Goal: Check status

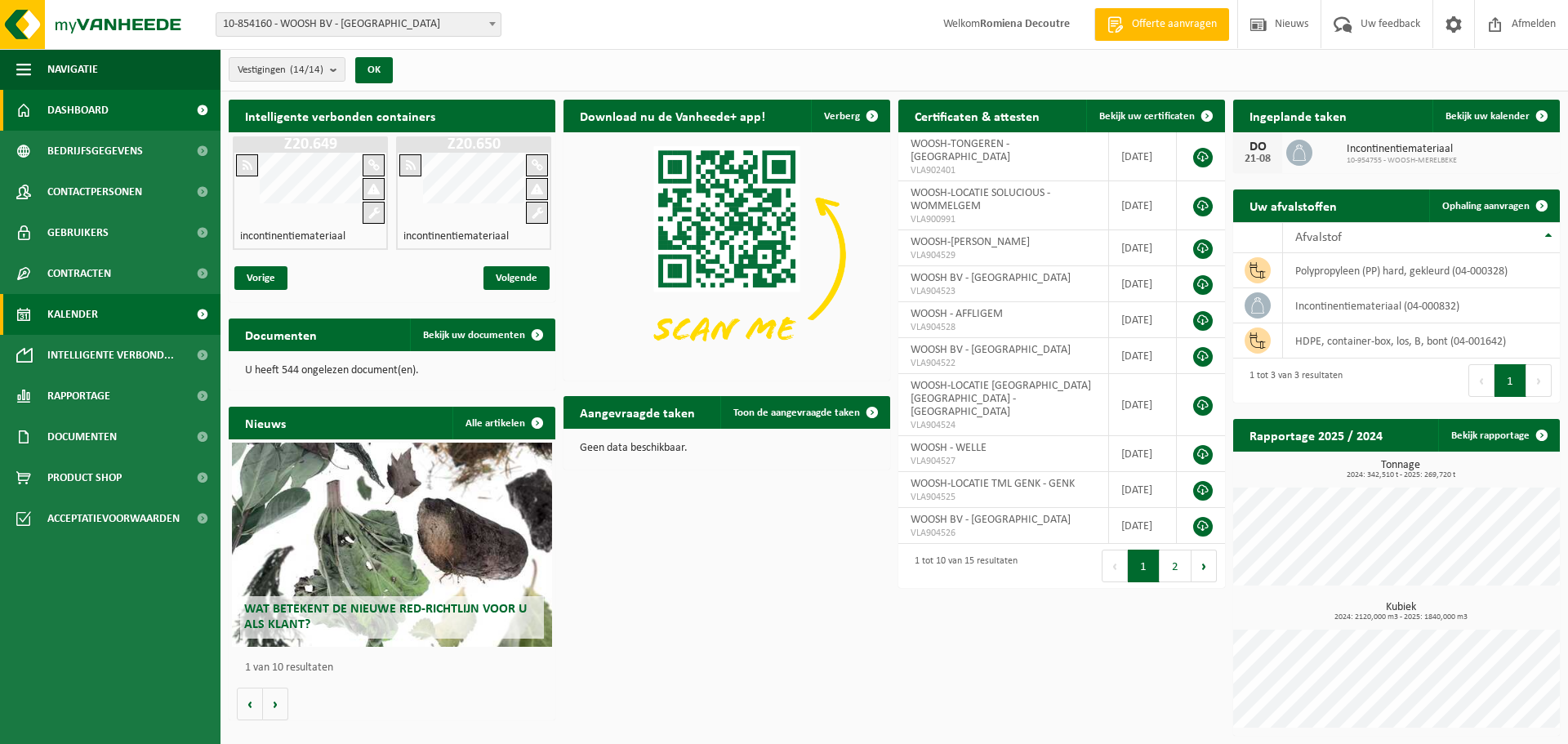
click at [93, 302] on span "Kalender" at bounding box center [73, 315] width 50 height 41
click at [130, 323] on link "Kalender" at bounding box center [110, 315] width 220 height 41
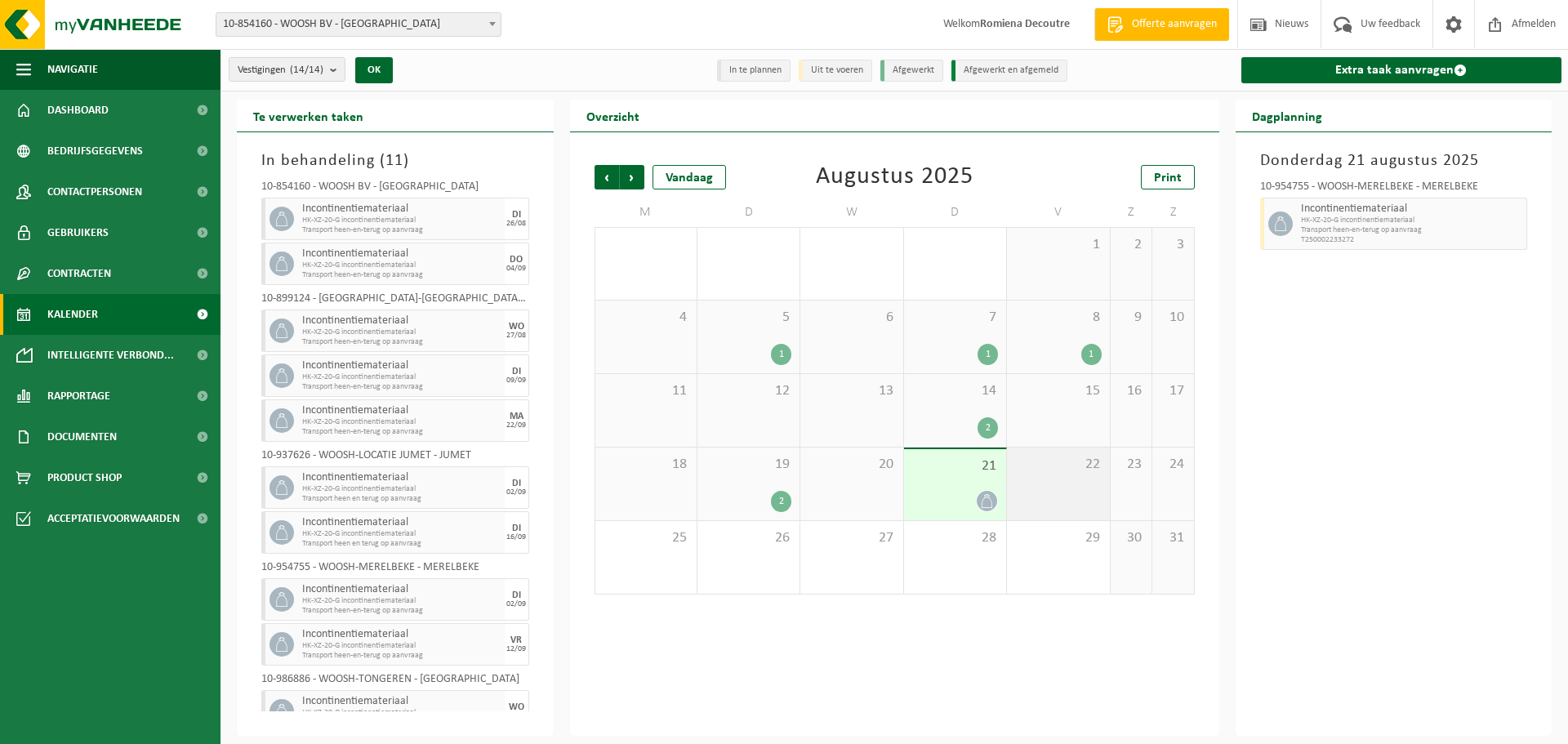
click at [1038, 485] on div "22" at bounding box center [1057, 484] width 102 height 73
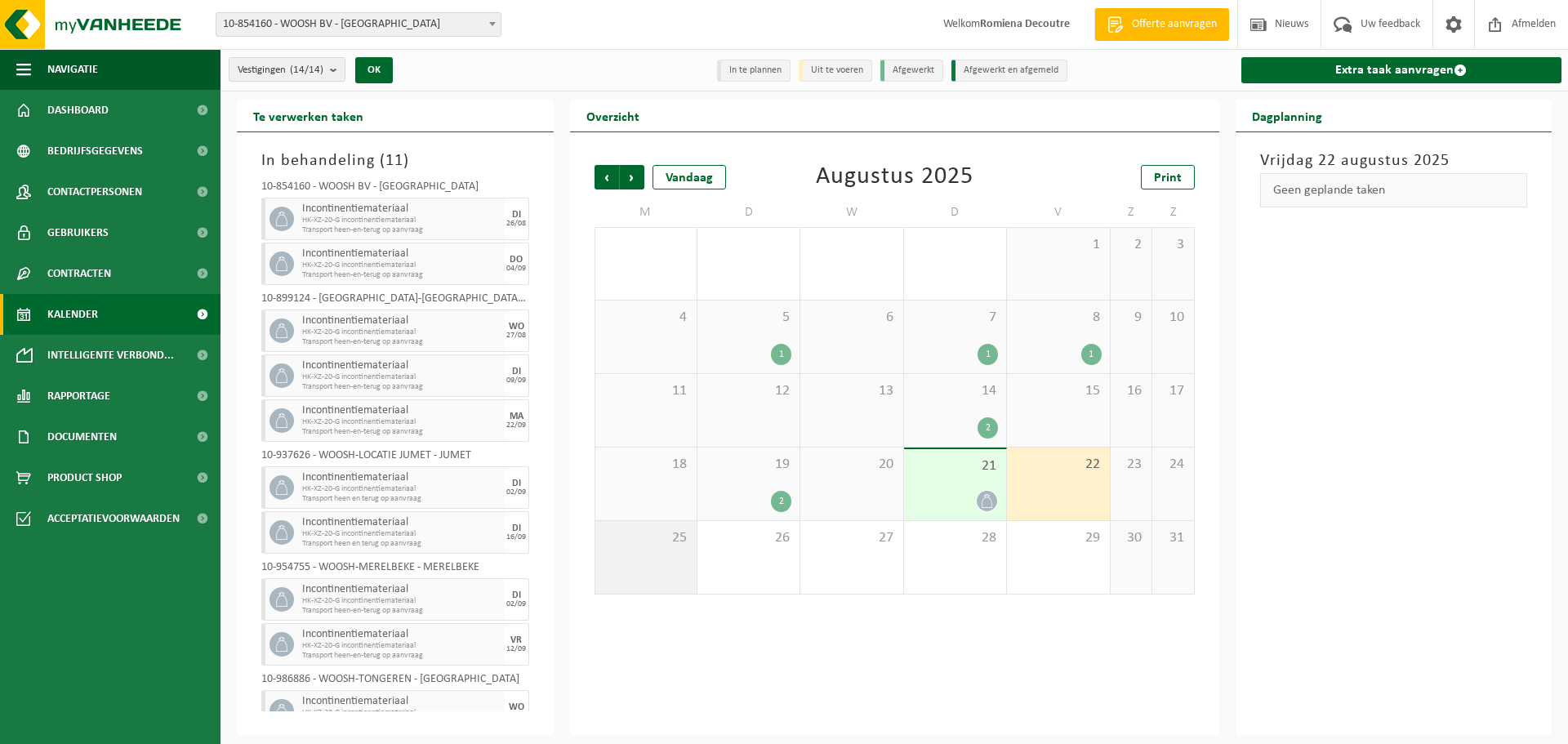
click at [646, 553] on div "25" at bounding box center [646, 557] width 102 height 73
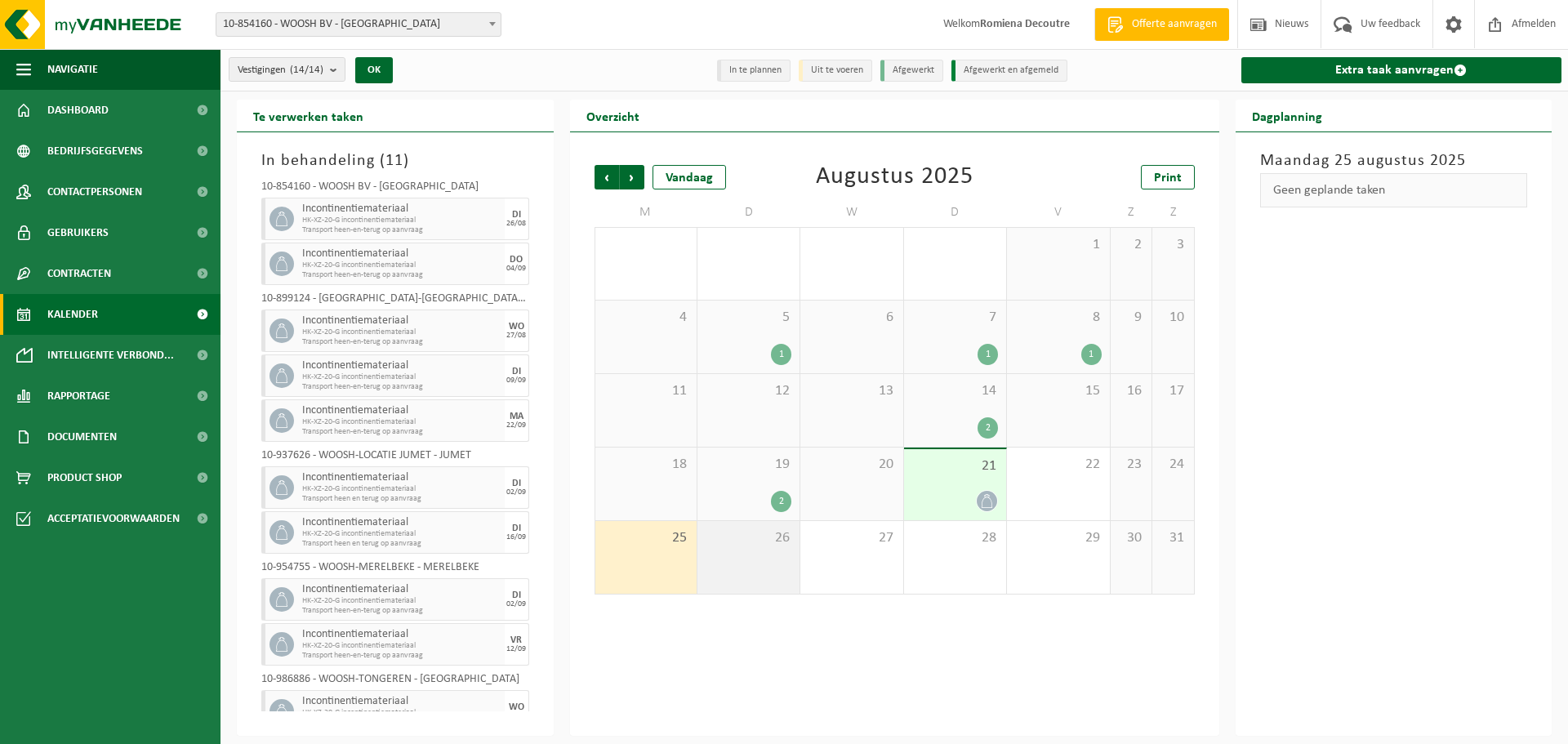
click at [749, 534] on span "26" at bounding box center [749, 538] width 86 height 18
